Goal: Transaction & Acquisition: Purchase product/service

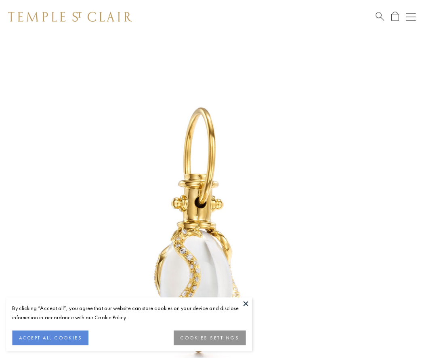
scroll to position [10, 0]
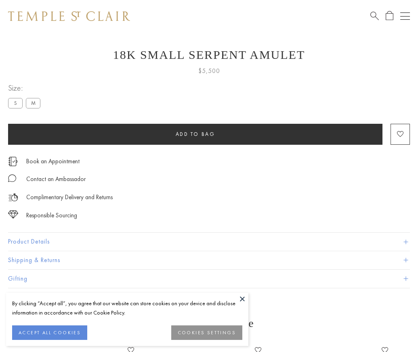
click at [195, 134] on span "Add to bag" at bounding box center [196, 134] width 40 height 7
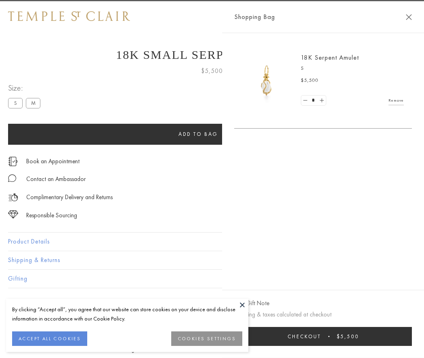
click at [412, 337] on button "Checkout $5,500" at bounding box center [323, 336] width 178 height 19
